Goal: Information Seeking & Learning: Check status

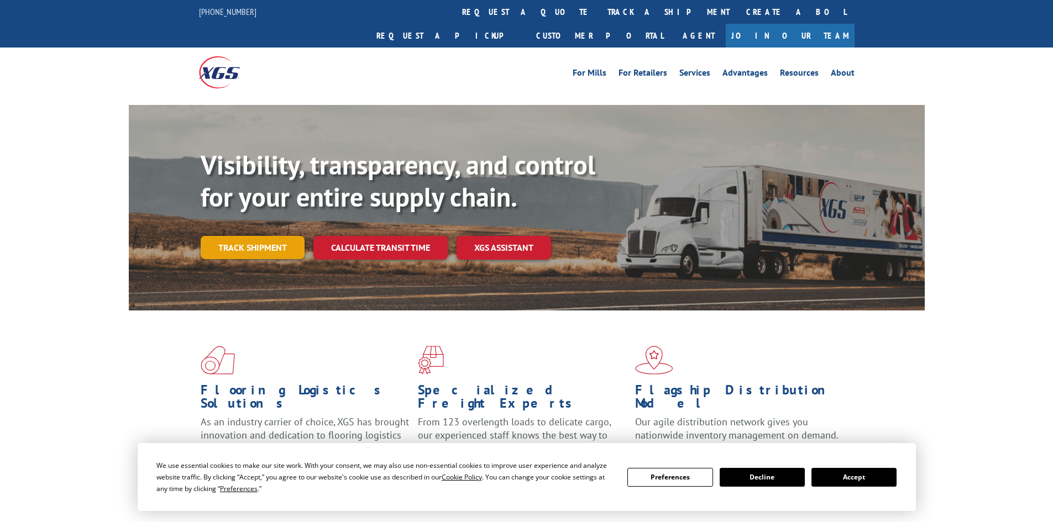
click at [236, 236] on link "Track shipment" at bounding box center [253, 247] width 104 height 23
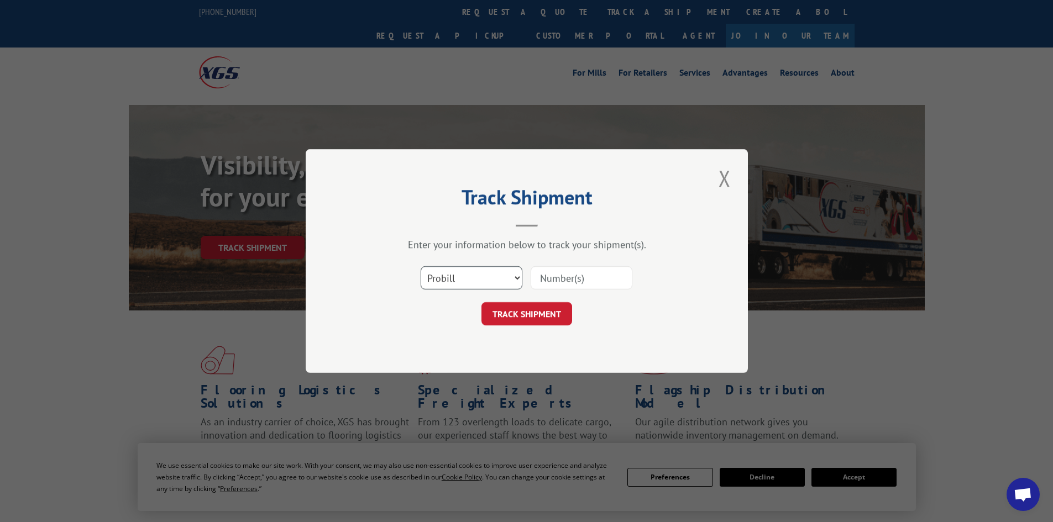
click at [452, 277] on select "Select category... Probill BOL PO" at bounding box center [472, 277] width 102 height 23
select select "bol"
click at [421, 266] on select "Select category... Probill BOL PO" at bounding box center [472, 277] width 102 height 23
click at [567, 277] on input at bounding box center [582, 277] width 102 height 23
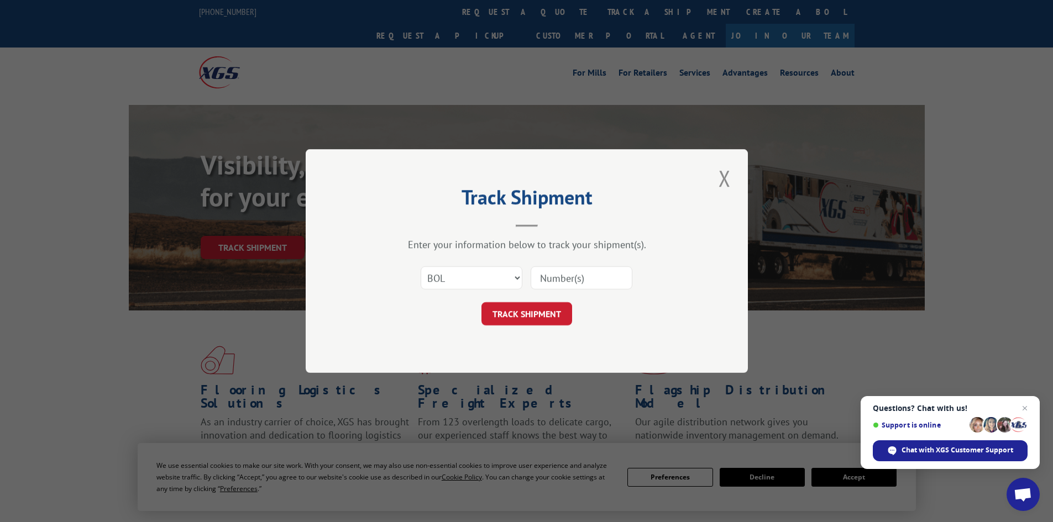
paste input "5932156"
type input "5932156"
click at [536, 309] on button "TRACK SHIPMENT" at bounding box center [526, 313] width 91 height 23
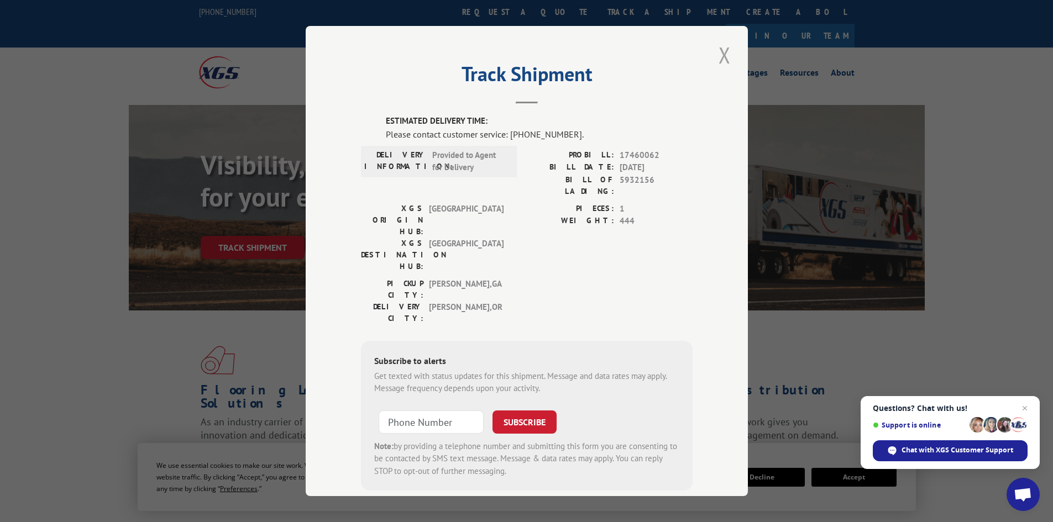
click at [717, 55] on button "Close modal" at bounding box center [724, 55] width 19 height 30
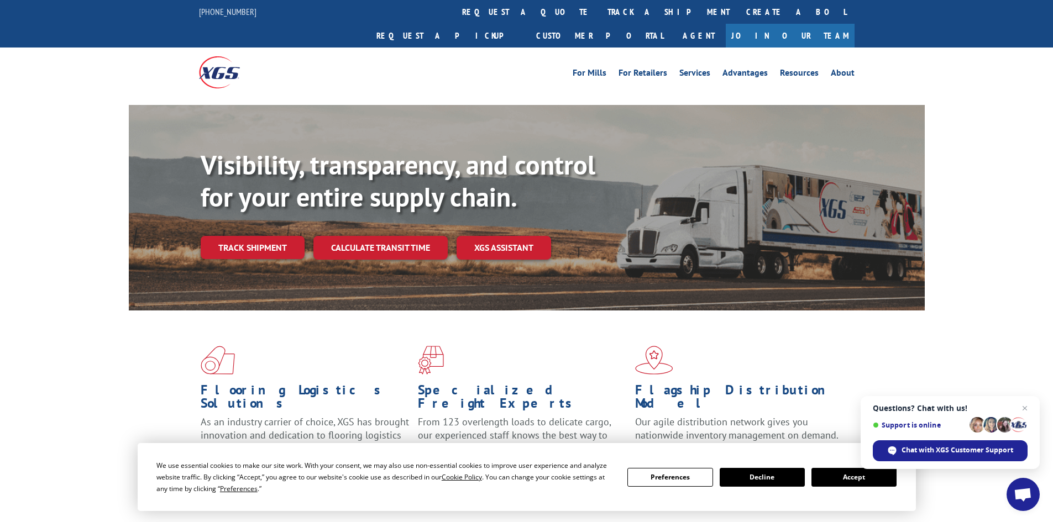
click at [277, 236] on link "Track shipment" at bounding box center [253, 247] width 104 height 23
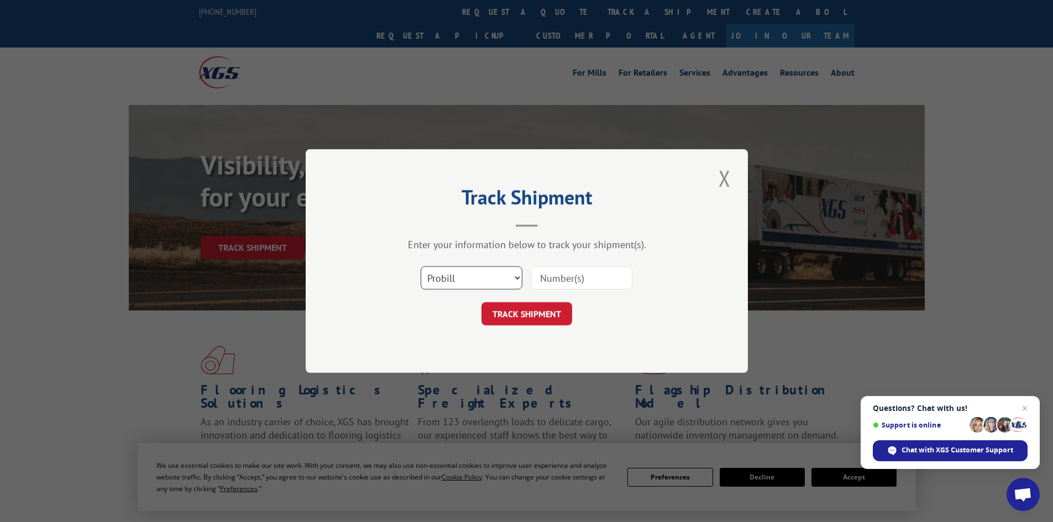
drag, startPoint x: 499, startPoint y: 281, endPoint x: 485, endPoint y: 275, distance: 15.8
click at [500, 280] on select "Select category... Probill BOL PO" at bounding box center [472, 277] width 102 height 23
click at [568, 276] on input at bounding box center [582, 277] width 102 height 23
paste input "17460062"
type input "17460062"
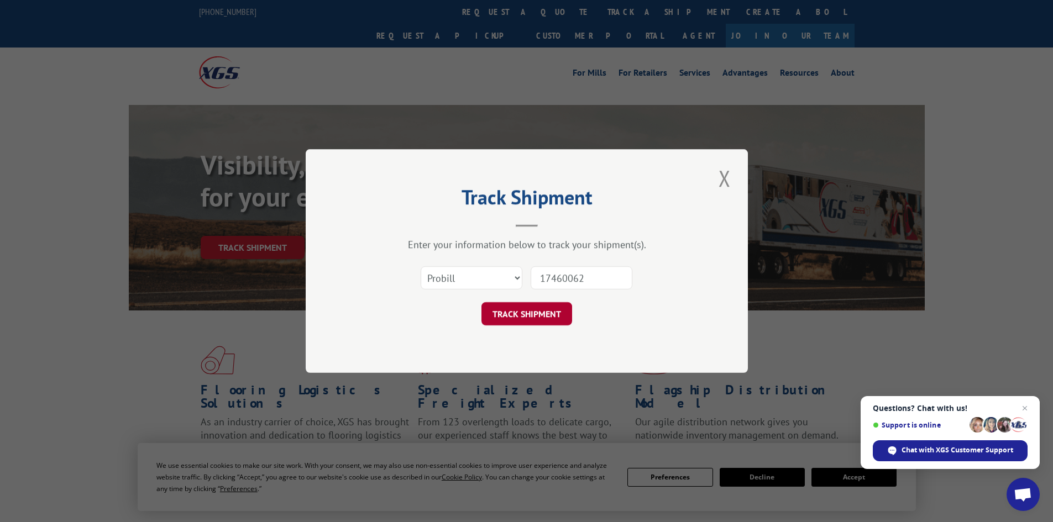
click at [544, 318] on button "TRACK SHIPMENT" at bounding box center [526, 313] width 91 height 23
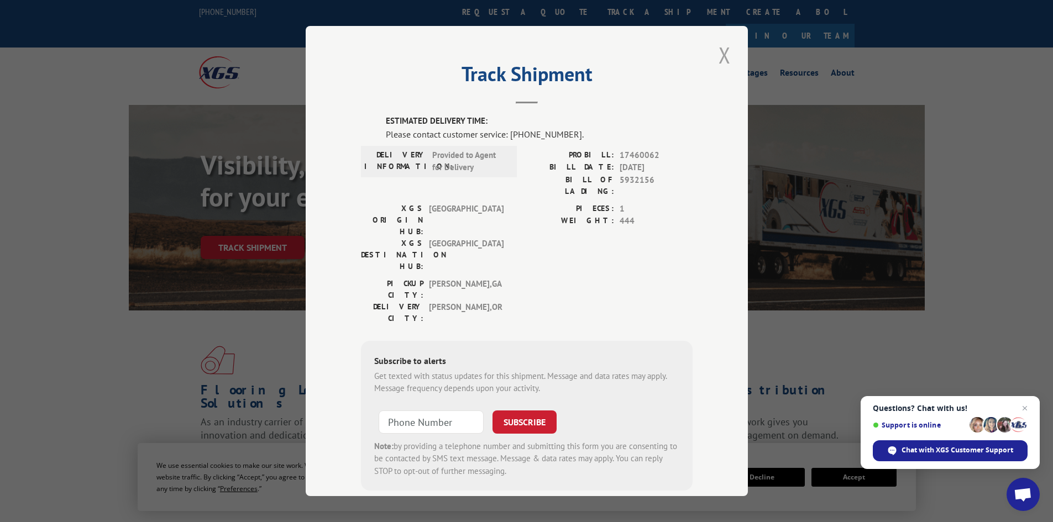
drag, startPoint x: 718, startPoint y: 55, endPoint x: 710, endPoint y: 55, distance: 7.7
click at [717, 55] on button "Close modal" at bounding box center [724, 55] width 19 height 30
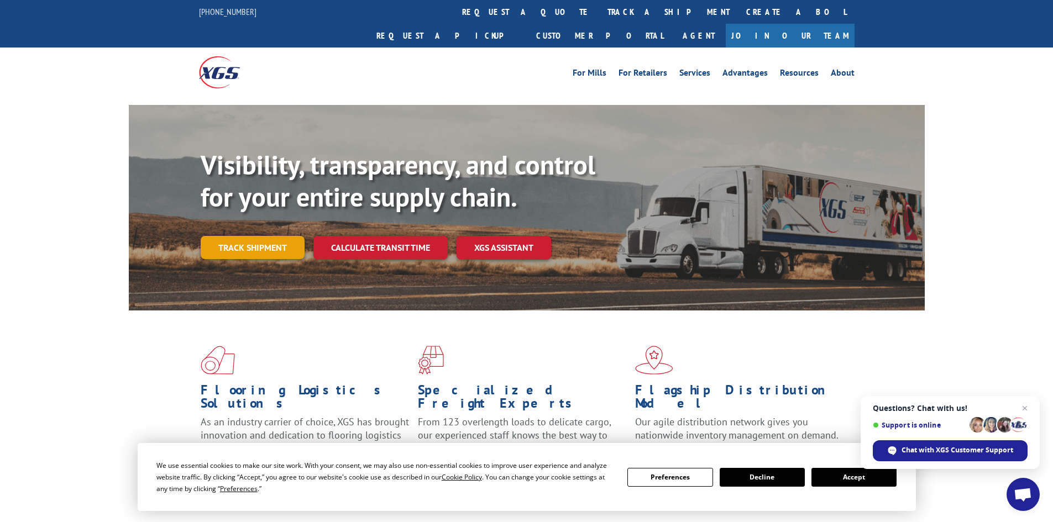
click at [268, 236] on link "Track shipment" at bounding box center [253, 247] width 104 height 23
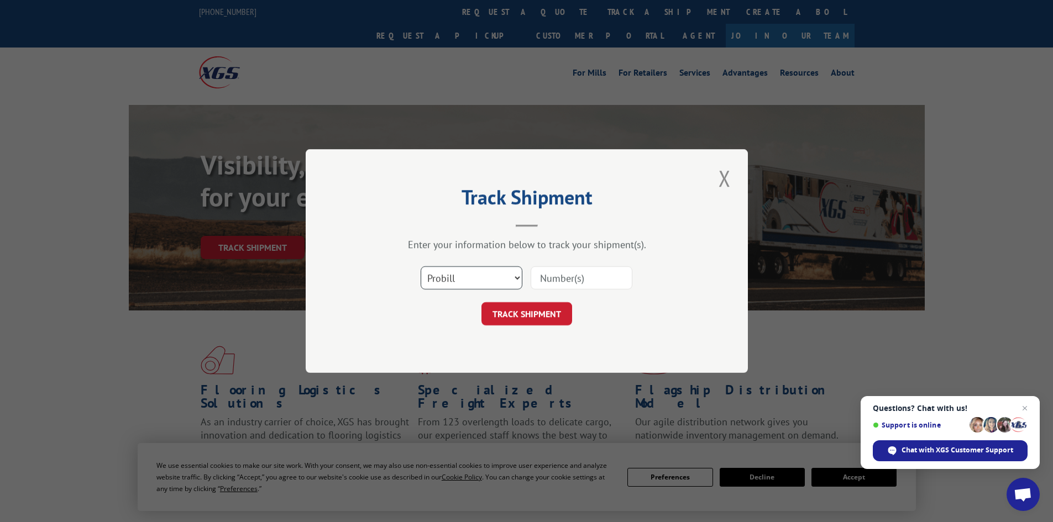
drag, startPoint x: 460, startPoint y: 274, endPoint x: 449, endPoint y: 283, distance: 14.2
click at [460, 274] on select "Select category... Probill BOL PO" at bounding box center [472, 277] width 102 height 23
select select "po"
click at [421, 266] on select "Select category... Probill BOL PO" at bounding box center [472, 277] width 102 height 23
click at [560, 271] on input at bounding box center [582, 277] width 102 height 23
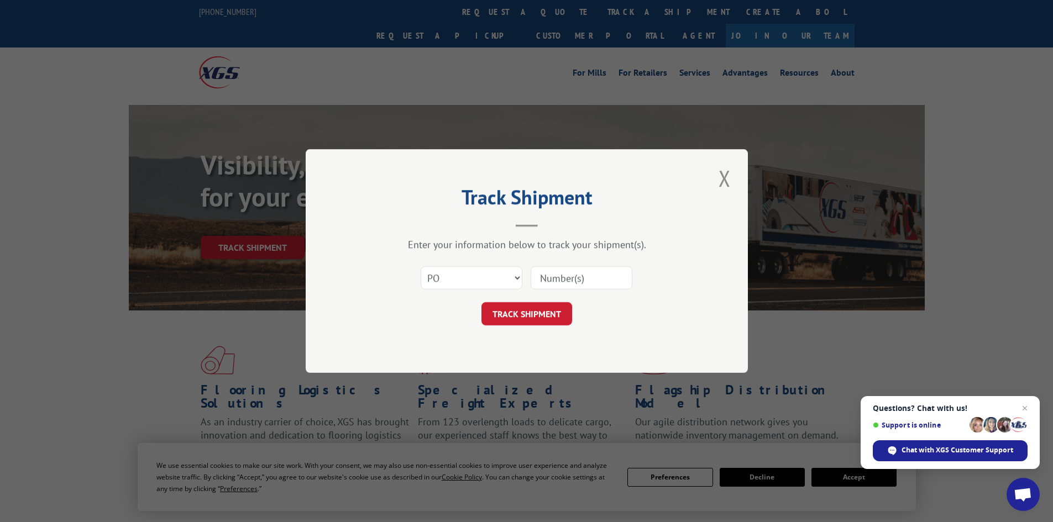
paste input "03535818"
type input "03535818"
click at [540, 306] on button "TRACK SHIPMENT" at bounding box center [526, 313] width 91 height 23
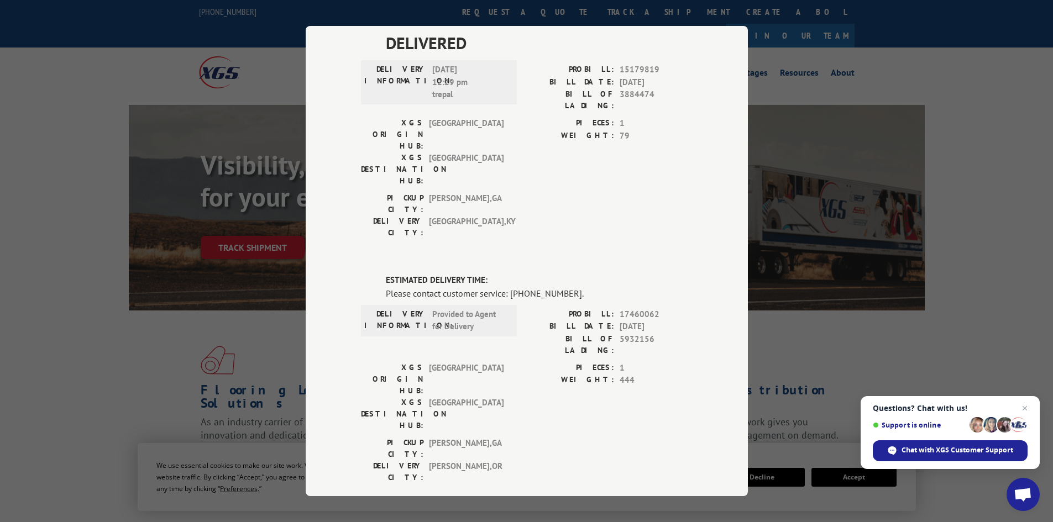
scroll to position [186, 0]
